Goal: Download file/media

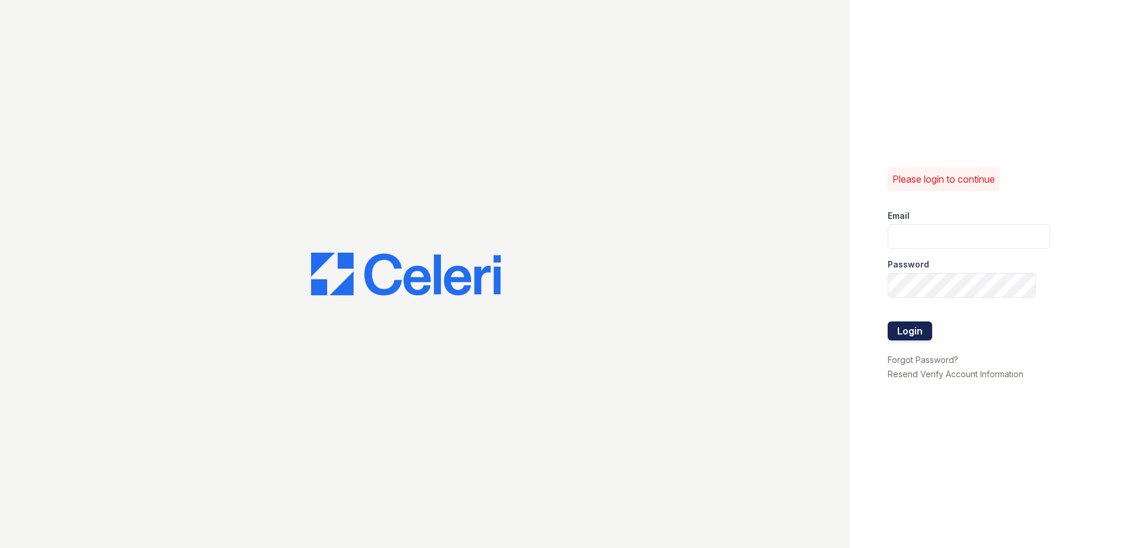
type input "[EMAIL_ADDRESS][DOMAIN_NAME]"
click at [910, 327] on button "Login" at bounding box center [910, 330] width 44 height 19
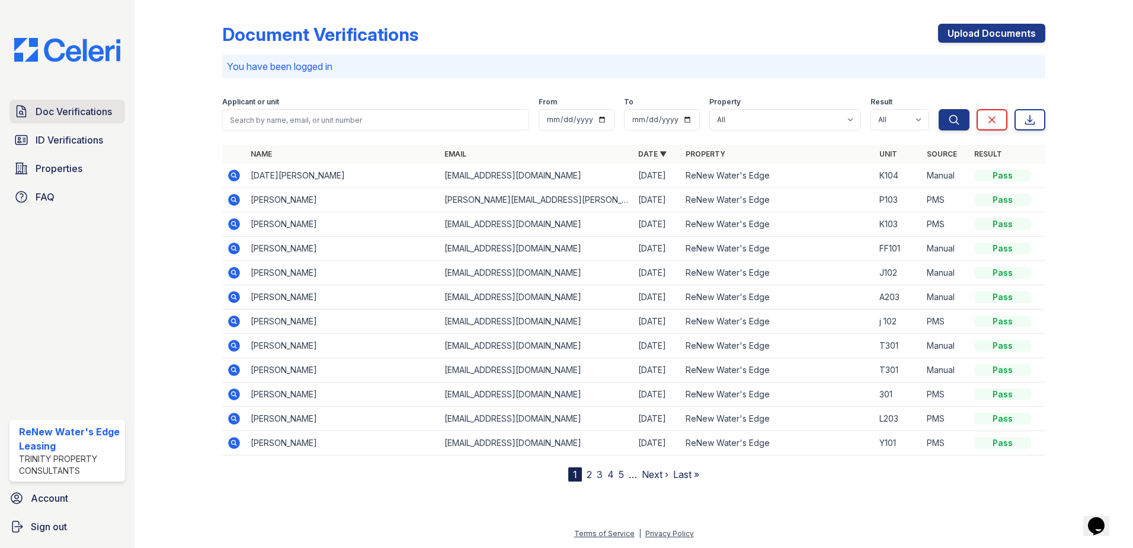
click at [98, 113] on span "Doc Verifications" at bounding box center [74, 111] width 76 height 14
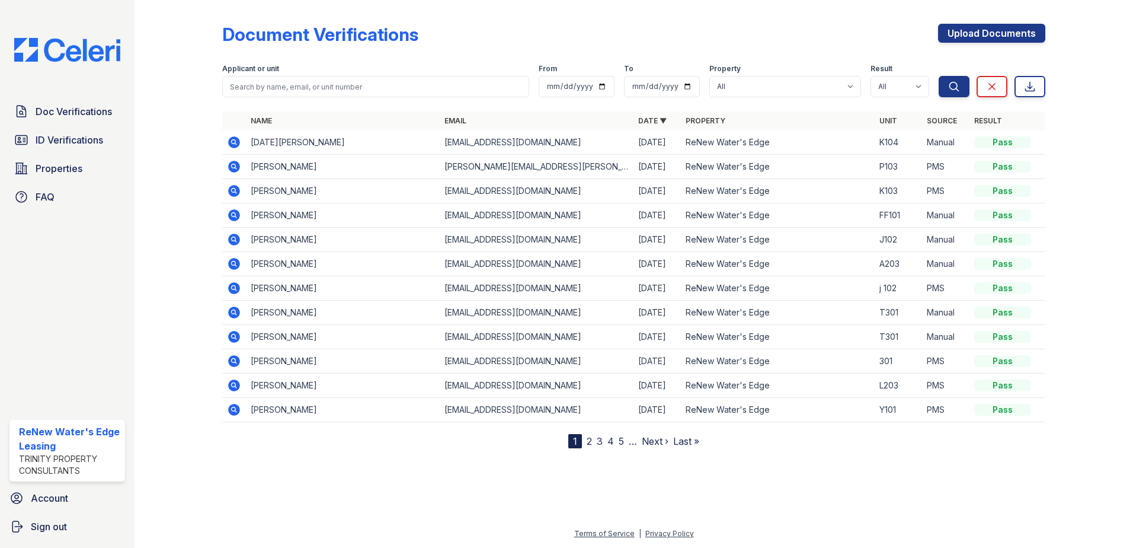
click at [231, 165] on icon at bounding box center [234, 167] width 12 height 12
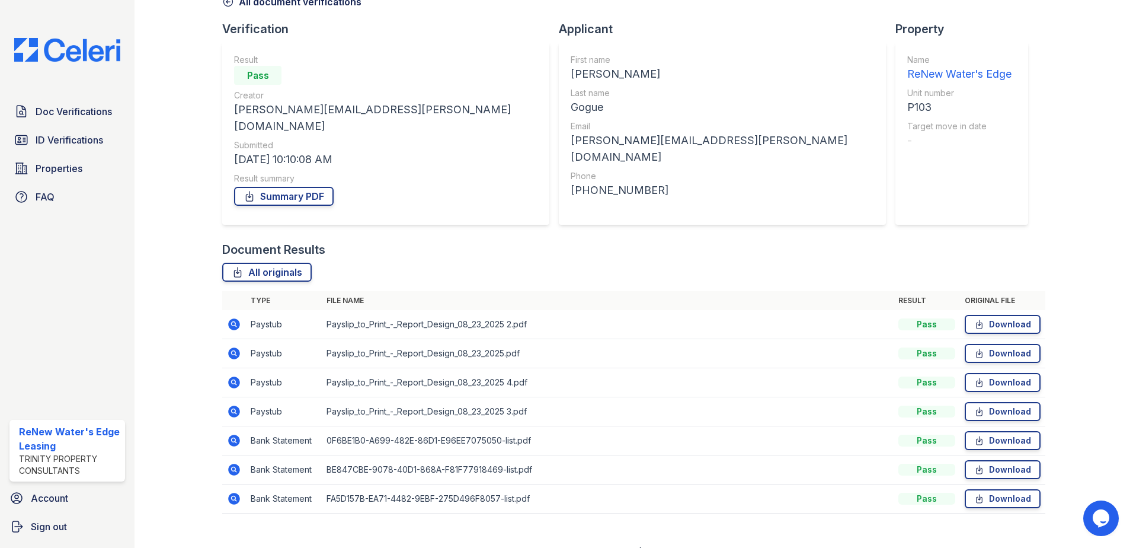
scroll to position [68, 0]
click at [988, 313] on link "Download" at bounding box center [1003, 322] width 76 height 19
click at [301, 185] on link "Summary PDF" at bounding box center [284, 194] width 100 height 19
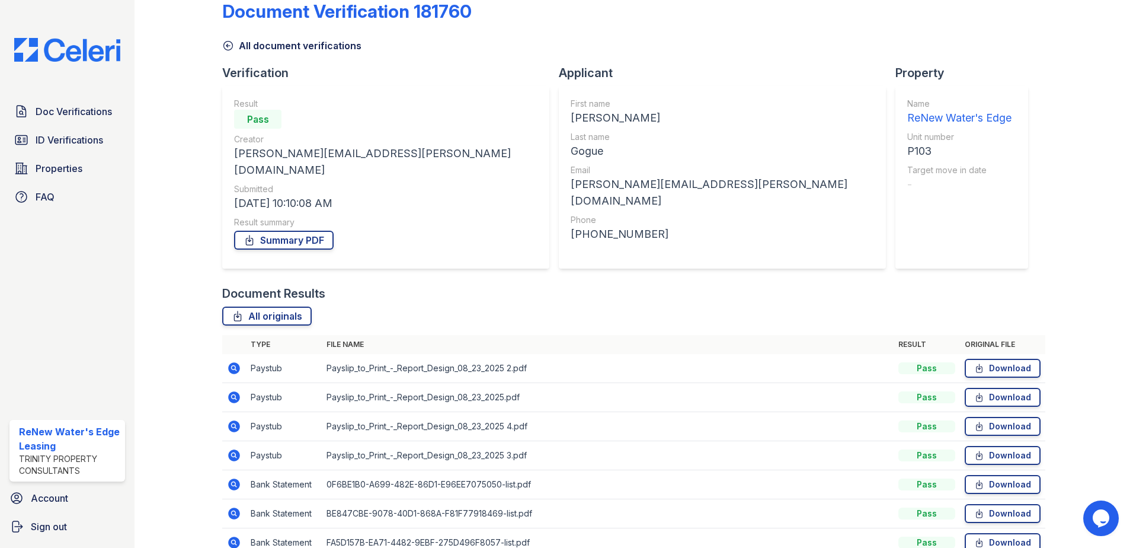
scroll to position [0, 0]
